Goal: Book appointment/travel/reservation

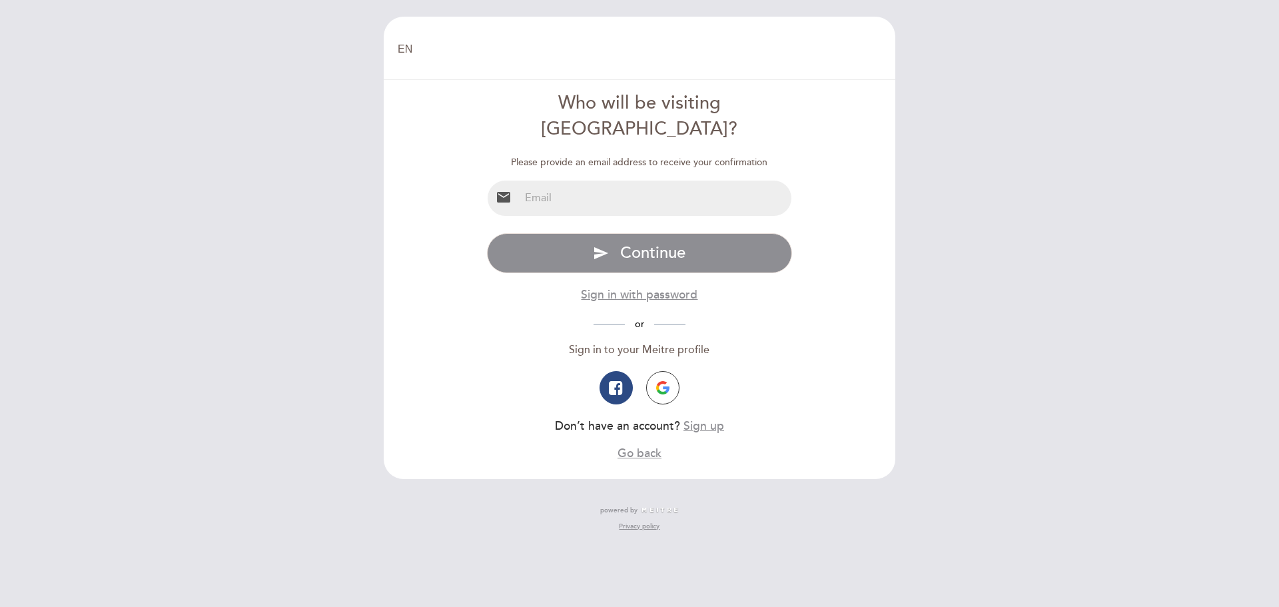
click at [603, 180] on input "email" at bounding box center [655, 197] width 272 height 35
click at [593, 180] on input "email" at bounding box center [655, 197] width 272 height 35
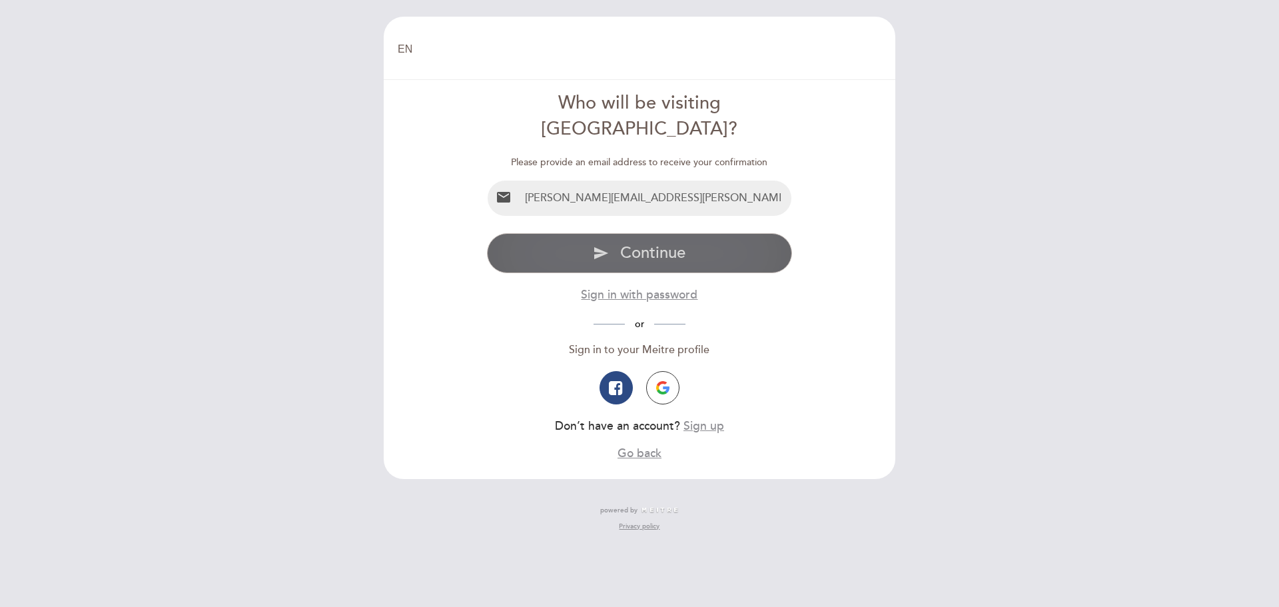
type input "[PERSON_NAME][EMAIL_ADDRESS][PERSON_NAME][DOMAIN_NAME]"
click at [628, 243] on span "Continue" at bounding box center [652, 252] width 65 height 19
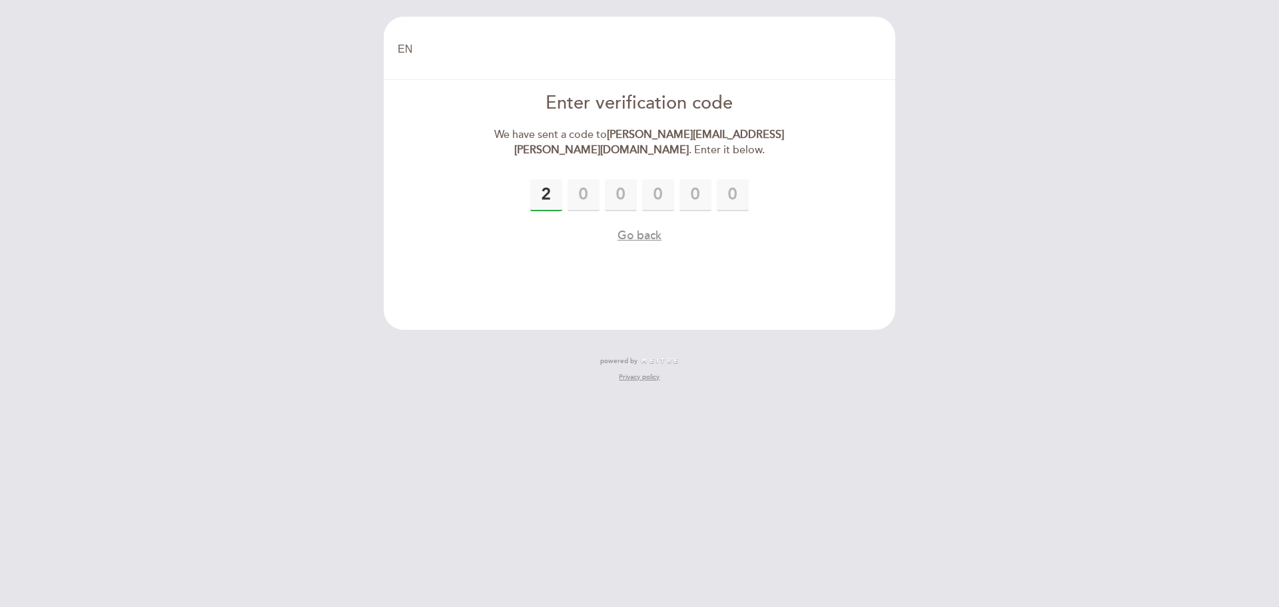
type input "2"
type input "0"
type input "4"
type input "8"
type input "5"
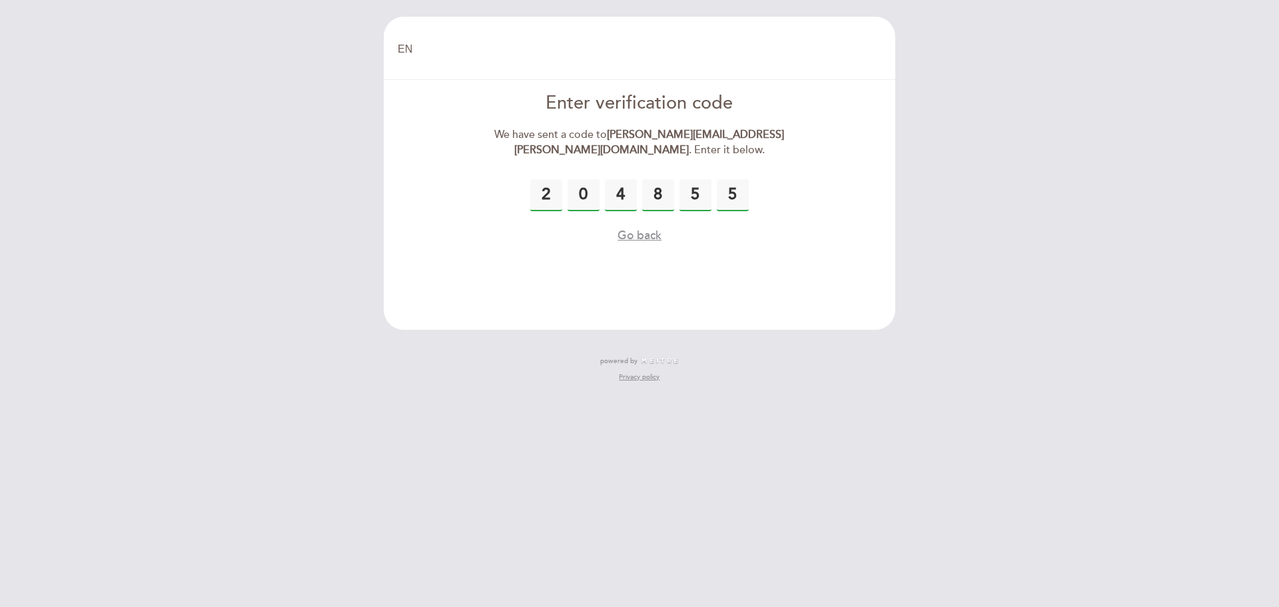
type input "5"
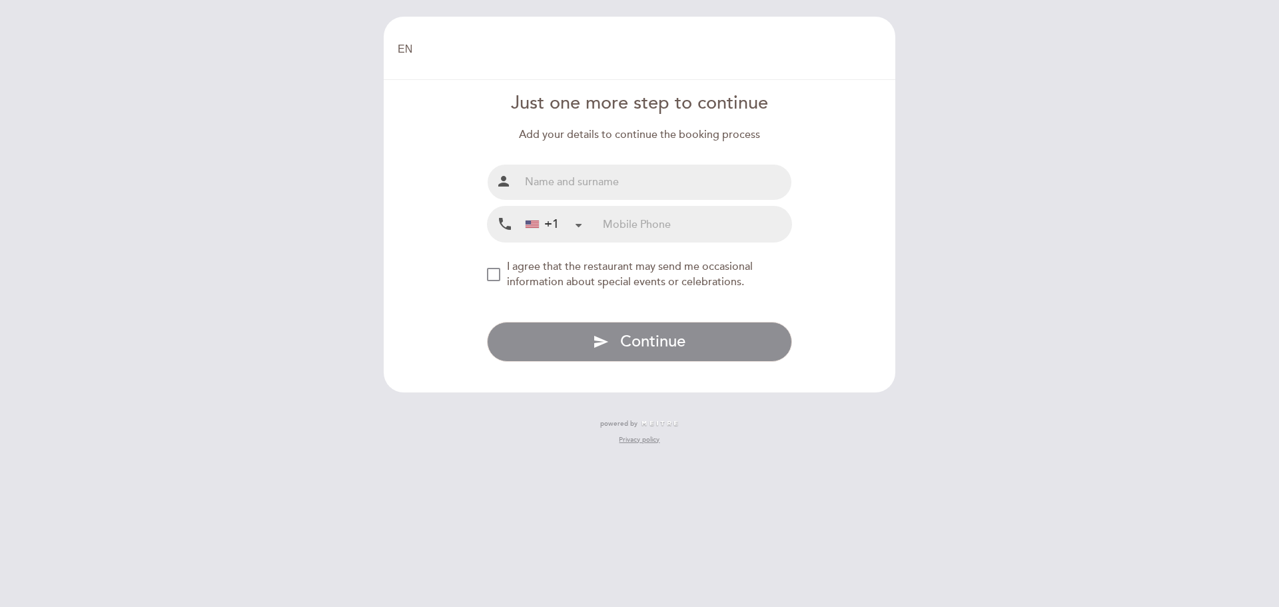
click at [557, 180] on input "text" at bounding box center [655, 181] width 272 height 35
type input "[PERSON_NAME]"
click at [577, 222] on div at bounding box center [578, 224] width 9 height 9
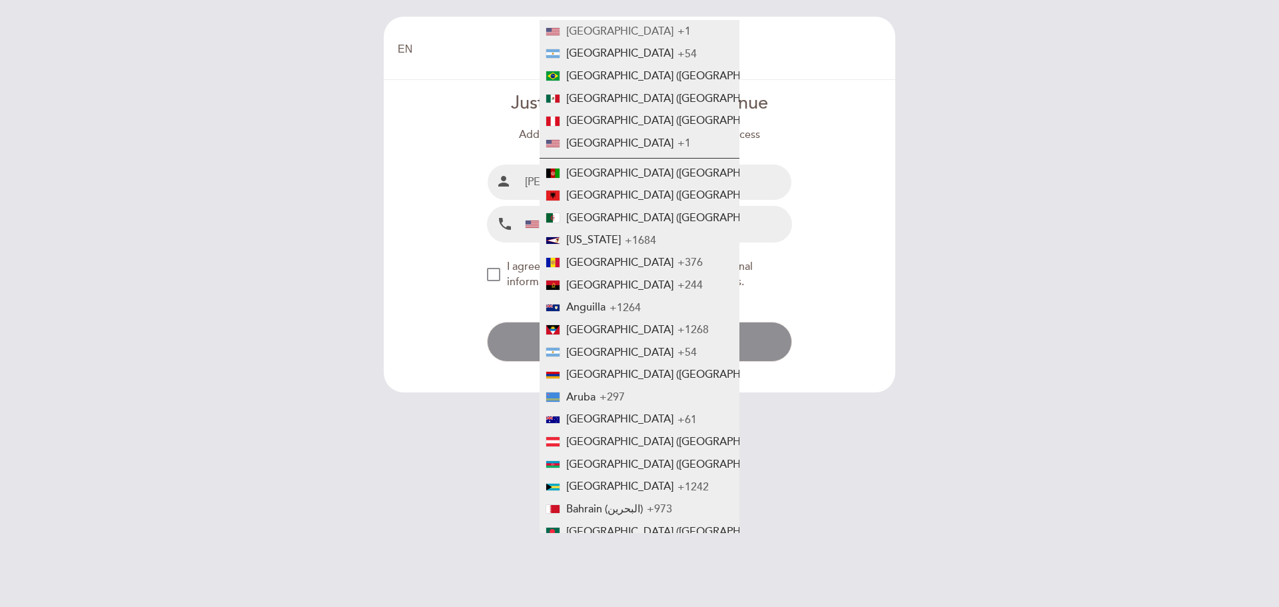
click at [599, 30] on span "[GEOGRAPHIC_DATA]" at bounding box center [619, 31] width 107 height 13
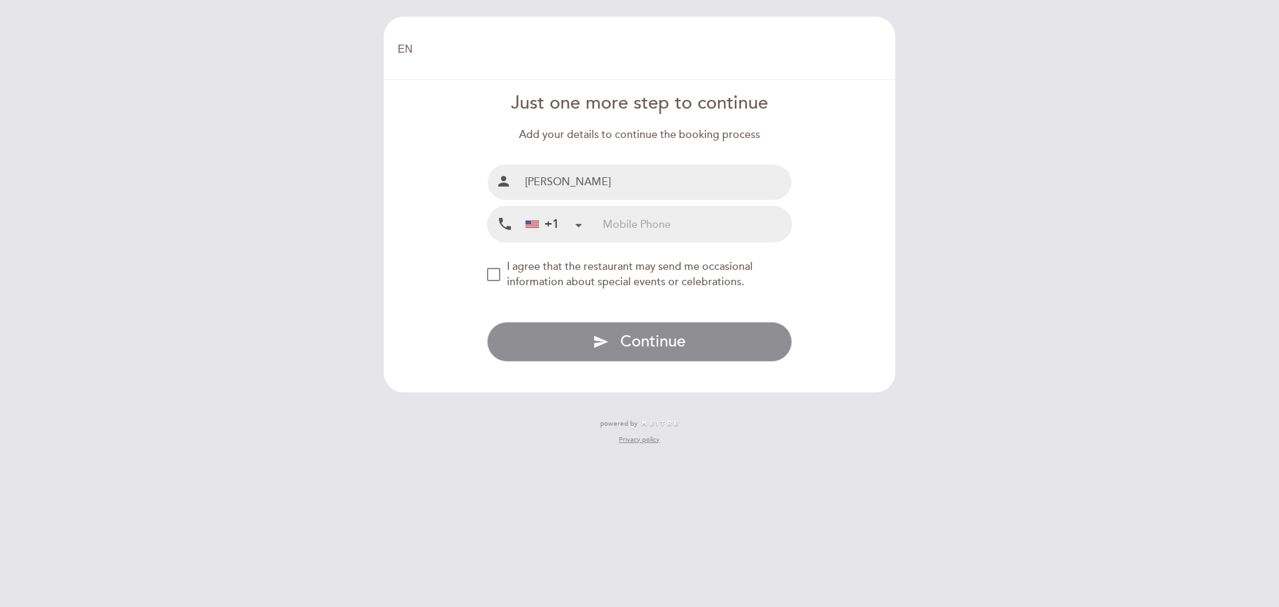
click at [631, 227] on input "tel" at bounding box center [697, 223] width 188 height 35
type input "5139399255"
click at [494, 270] on div "NEW_MODAL_AGREE_RESTAURANT_SEND_OCCASIONAL_INFO" at bounding box center [493, 274] width 13 height 13
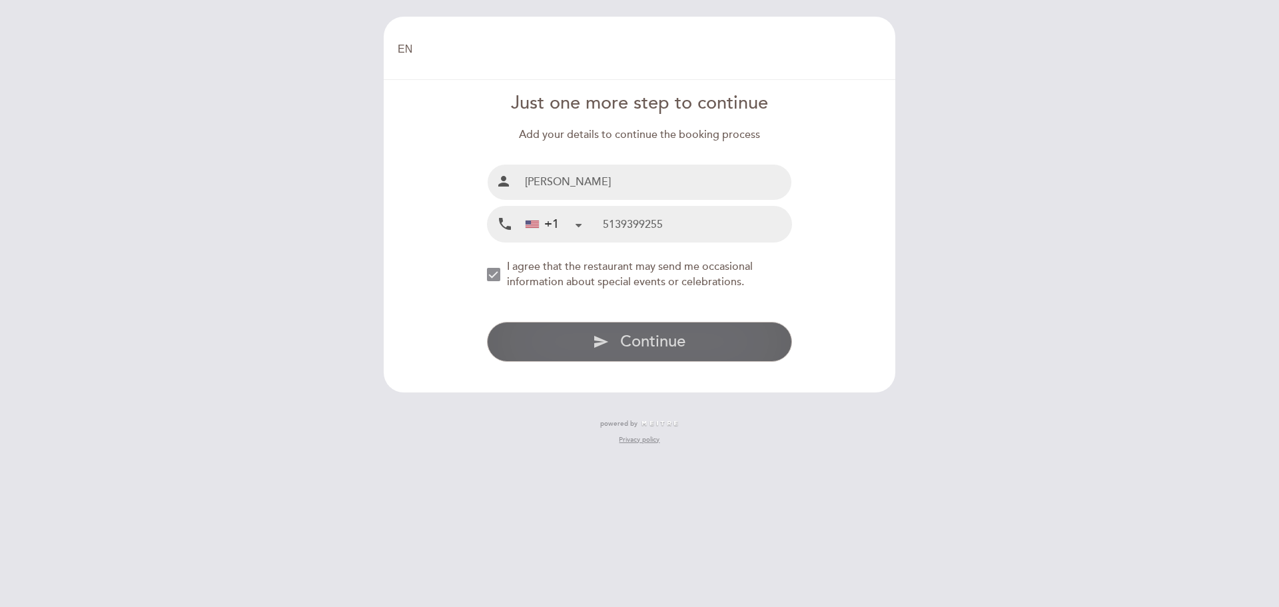
click at [657, 338] on span "Continue" at bounding box center [652, 341] width 65 height 19
